Goal: Transaction & Acquisition: Purchase product/service

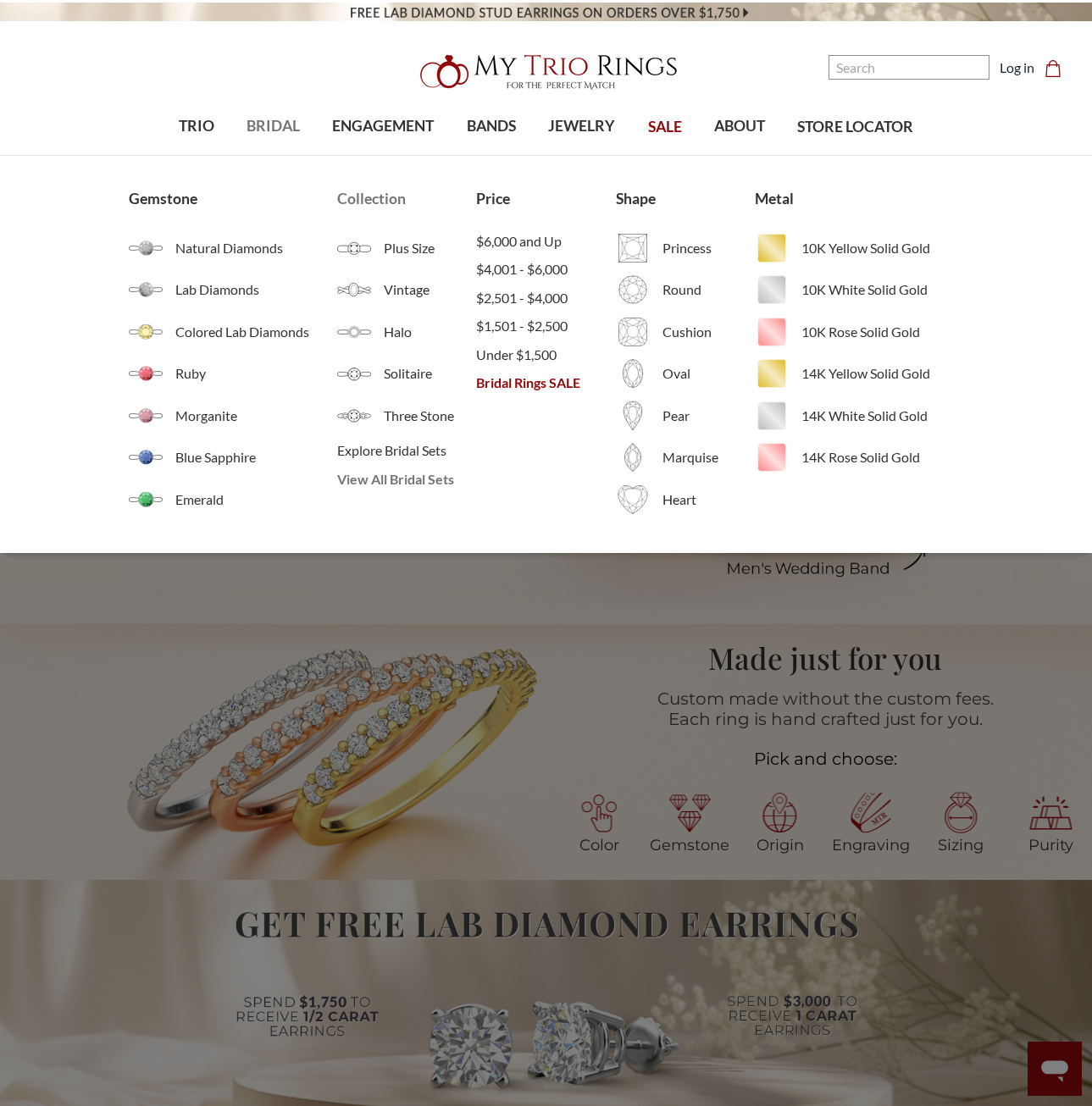
click at [426, 484] on span "View All Bridal Sets" at bounding box center [406, 479] width 139 height 20
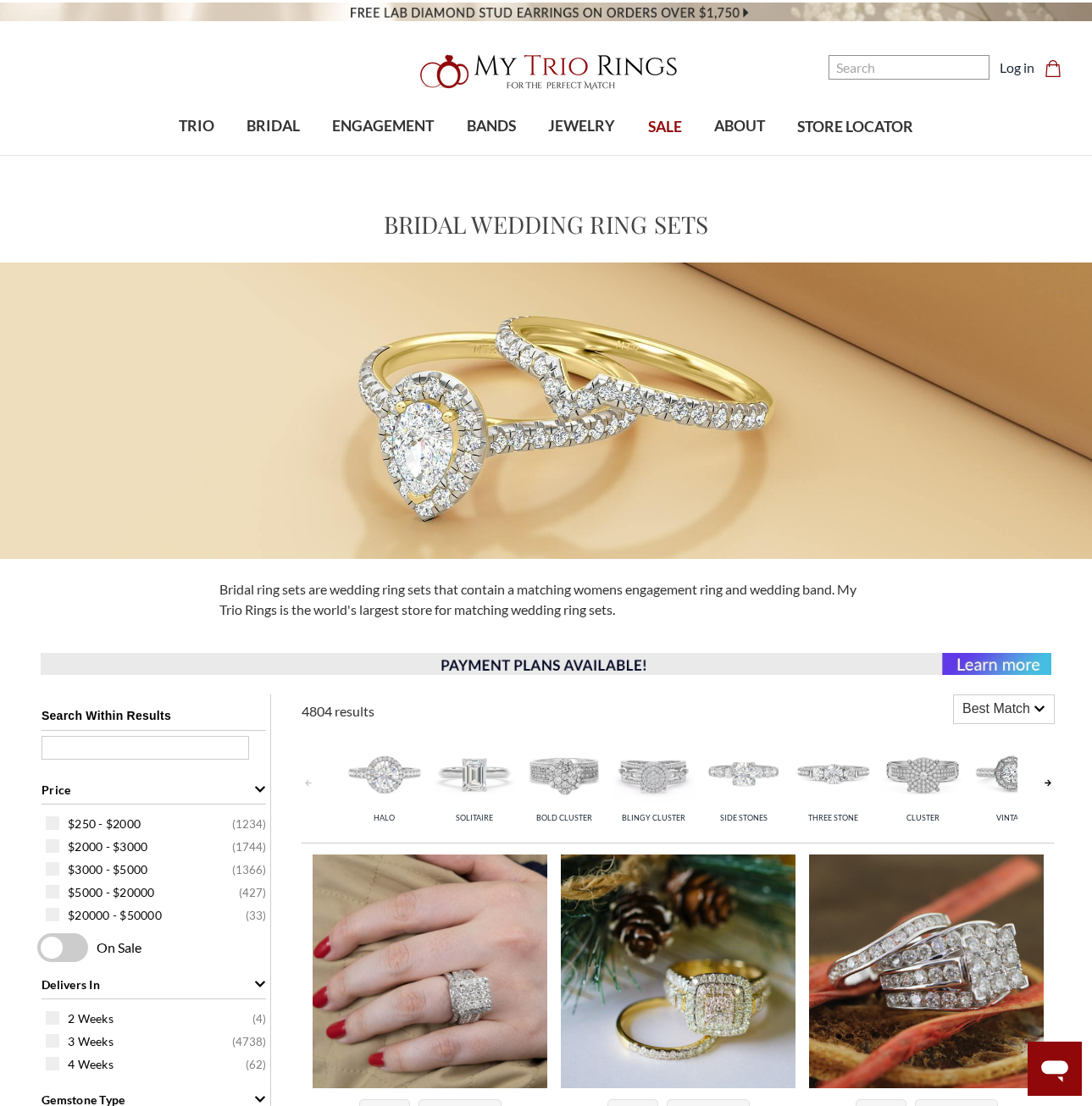
click at [674, 126] on span "SALE" at bounding box center [665, 128] width 34 height 22
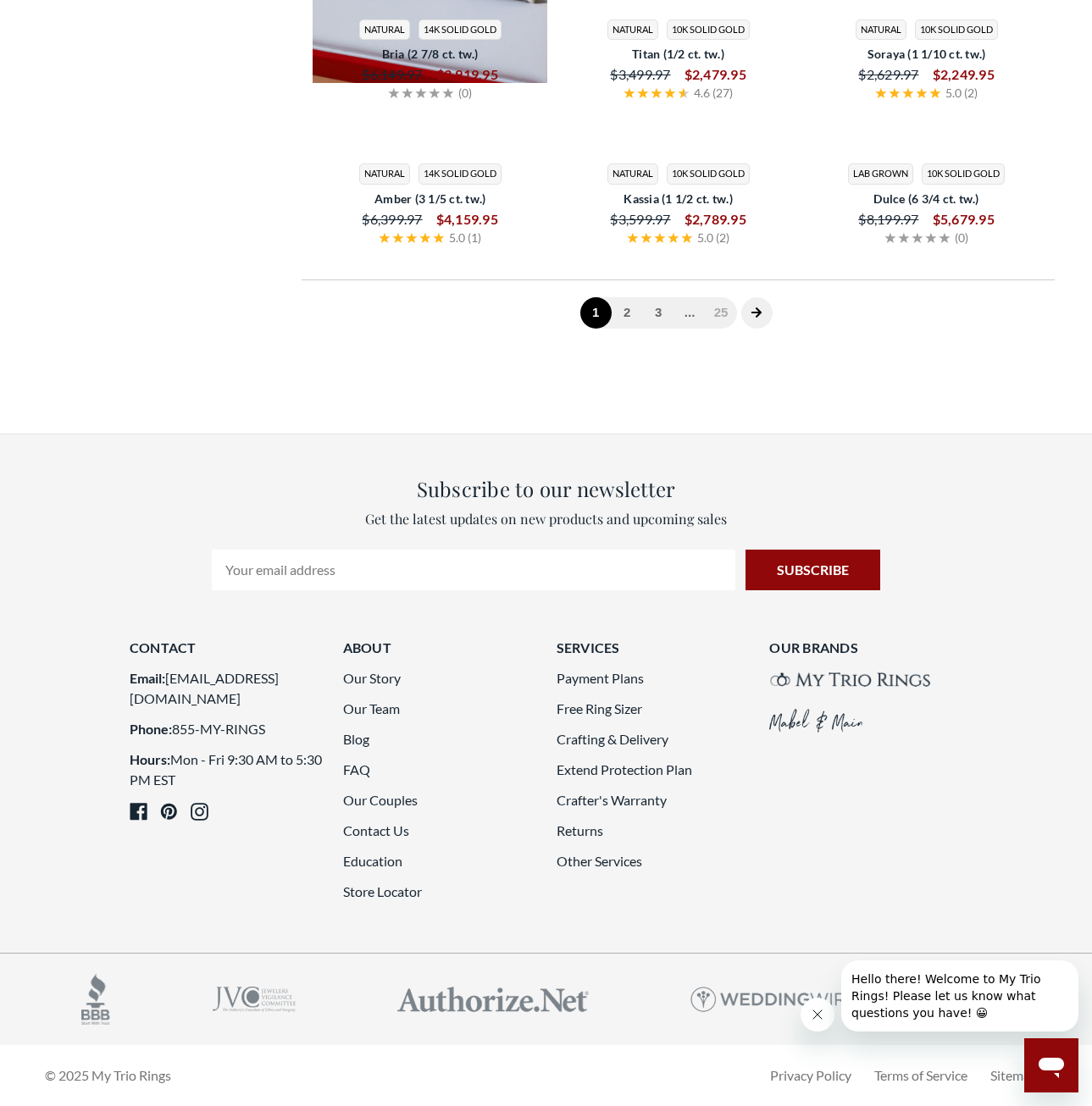
scroll to position [3811, 0]
